Goal: Information Seeking & Learning: Learn about a topic

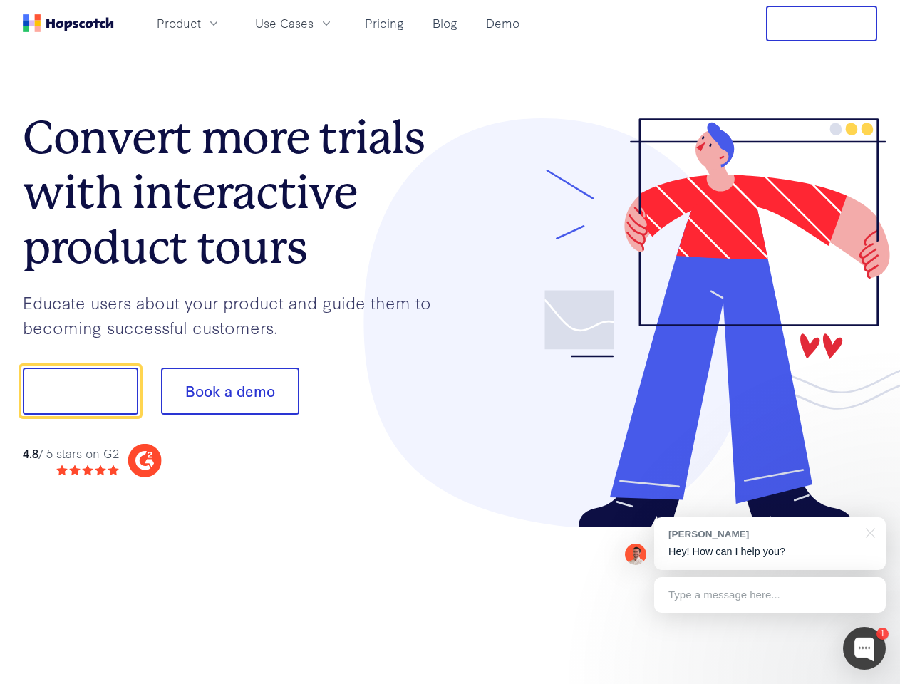
click at [450, 342] on div at bounding box center [664, 323] width 428 height 410
click at [201, 23] on span "Product" at bounding box center [179, 23] width 44 height 18
click at [314, 23] on span "Use Cases" at bounding box center [284, 23] width 58 height 18
click at [822, 24] on button "Free Trial" at bounding box center [821, 24] width 111 height 36
click at [80, 391] on button "Show me!" at bounding box center [80, 391] width 115 height 47
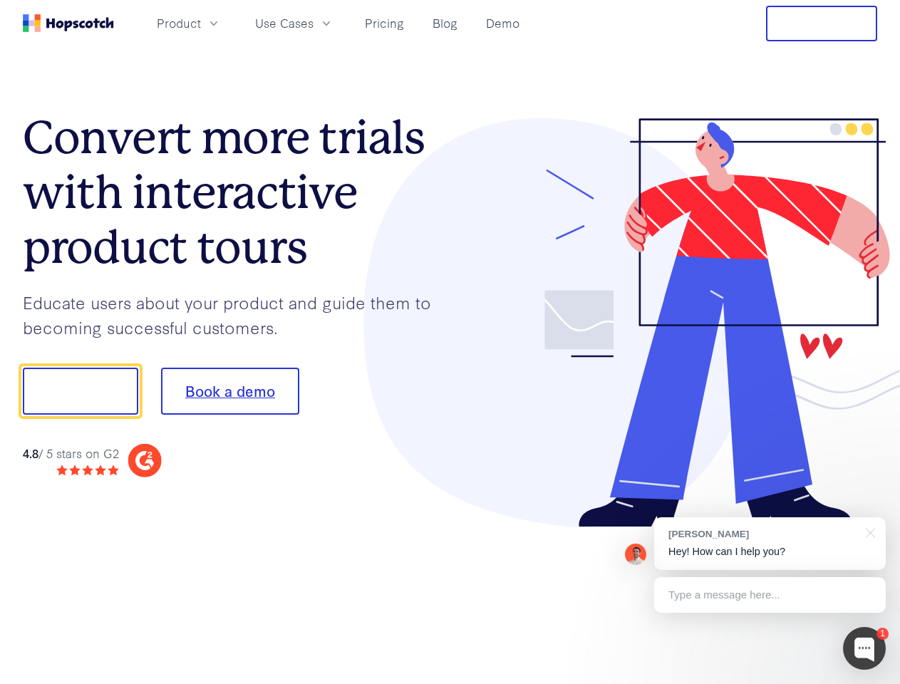
click at [229, 391] on button "Book a demo" at bounding box center [230, 391] width 138 height 47
click at [864, 649] on div at bounding box center [864, 648] width 43 height 43
click at [770, 544] on div "[PERSON_NAME] Hey! How can I help you?" at bounding box center [770, 543] width 232 height 53
click at [868, 532] on div at bounding box center [752, 389] width 267 height 475
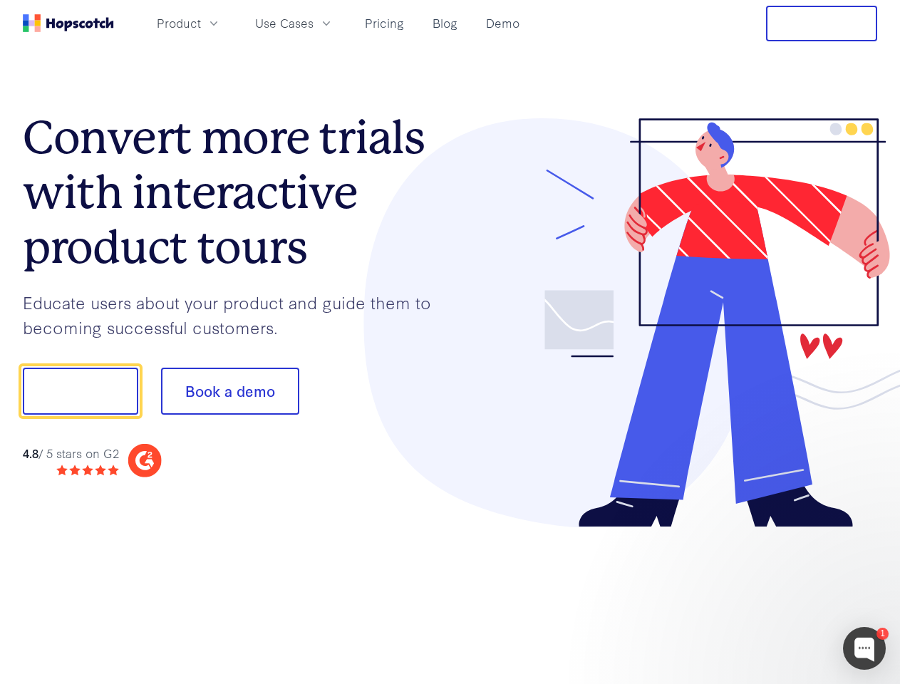
click at [770, 595] on div at bounding box center [752, 485] width 267 height 284
